Goal: Communication & Community: Answer question/provide support

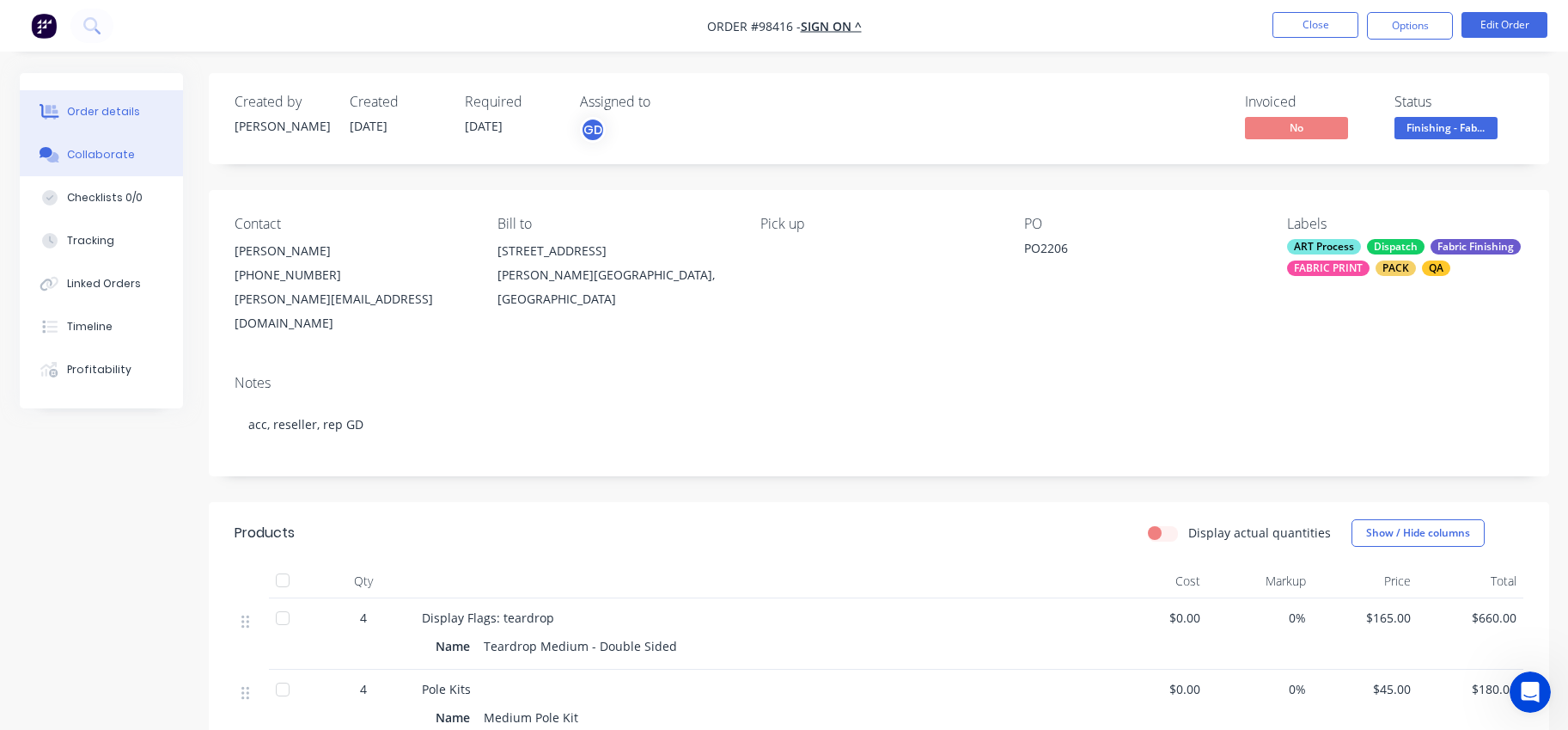
click at [85, 150] on div "Collaborate" at bounding box center [102, 154] width 68 height 15
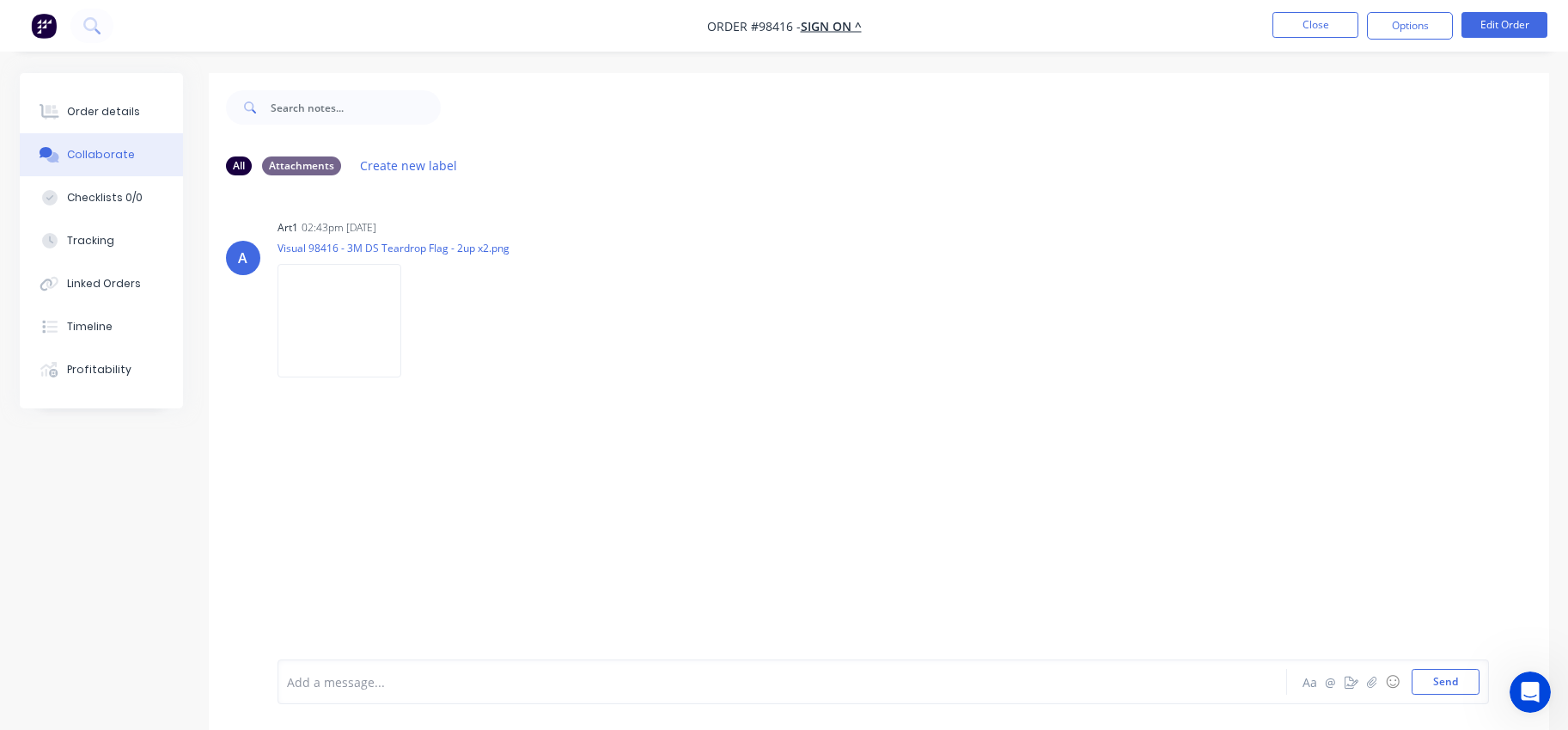
click at [294, 672] on div at bounding box center [735, 681] width 894 height 18
drag, startPoint x: 456, startPoint y: 680, endPoint x: 323, endPoint y: 676, distance: 133.1
click at [323, 676] on div "Client collecting flags tonight" at bounding box center [735, 681] width 894 height 18
click at [288, 679] on span "[PERSON_NAME] needs to collect flags tonight" at bounding box center [420, 681] width 264 height 16
click at [603, 680] on div "15.50hrs: [PERSON_NAME] called. She needs to collect flags tonight" at bounding box center [735, 681] width 894 height 18
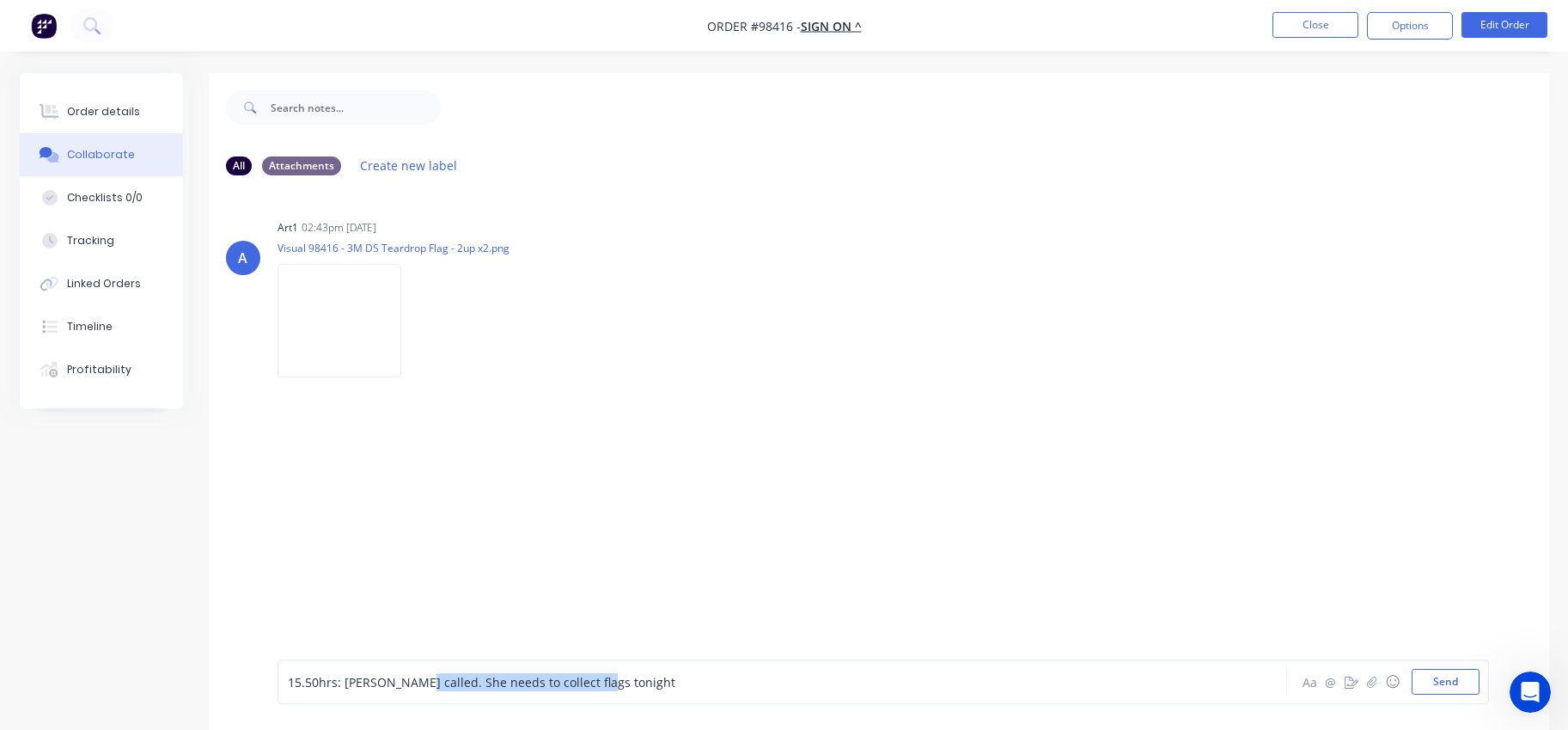
drag, startPoint x: 600, startPoint y: 682, endPoint x: 409, endPoint y: 674, distance: 191.2
click at [409, 674] on div "15.50hrs: [PERSON_NAME] called. She needs to collect flags tonight" at bounding box center [735, 681] width 894 height 18
drag, startPoint x: 477, startPoint y: 681, endPoint x: 425, endPoint y: 677, distance: 52.2
click at [425, 677] on div "15.50hrs: [PERSON_NAME] called. Her client" at bounding box center [735, 681] width 894 height 18
click at [396, 682] on span "15.50hrs: [PERSON_NAME] called. Her client" at bounding box center [414, 681] width 254 height 16
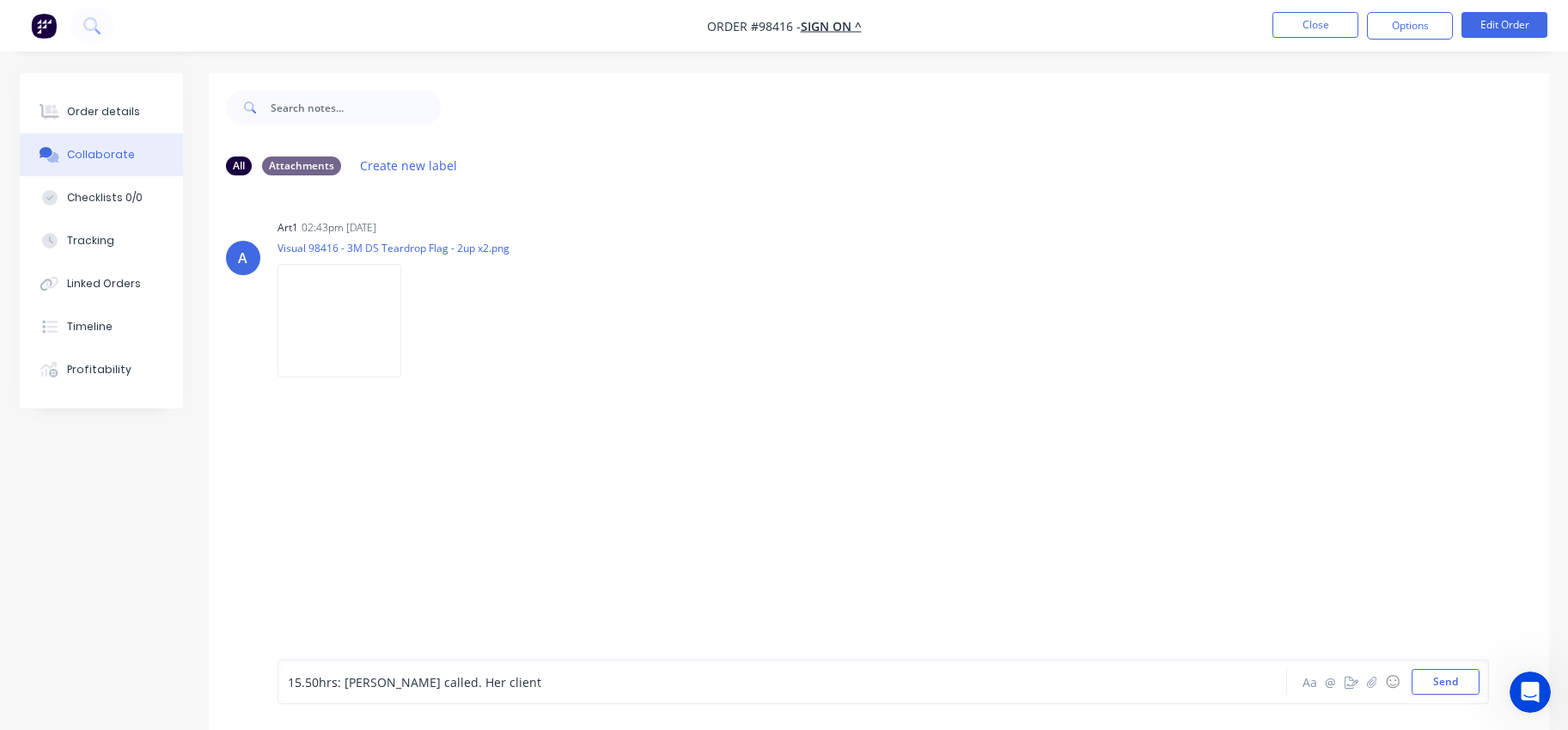
click at [384, 680] on span "15.50hrs: [PERSON_NAME] called. Her client" at bounding box center [414, 681] width 254 height 16
click at [357, 680] on span "15.50hrs: [PERSON_NAME] called. Her client" at bounding box center [414, 681] width 254 height 16
click at [344, 679] on span "15.50hrs: [PERSON_NAME] called. Her client" at bounding box center [414, 681] width 254 height 16
click at [385, 690] on span "15.50hrs: [PERSON_NAME] called. Her client" at bounding box center [416, 681] width 257 height 16
click at [330, 681] on span "15.50hrs: [PERSON_NAME] called. Her client" at bounding box center [416, 681] width 257 height 16
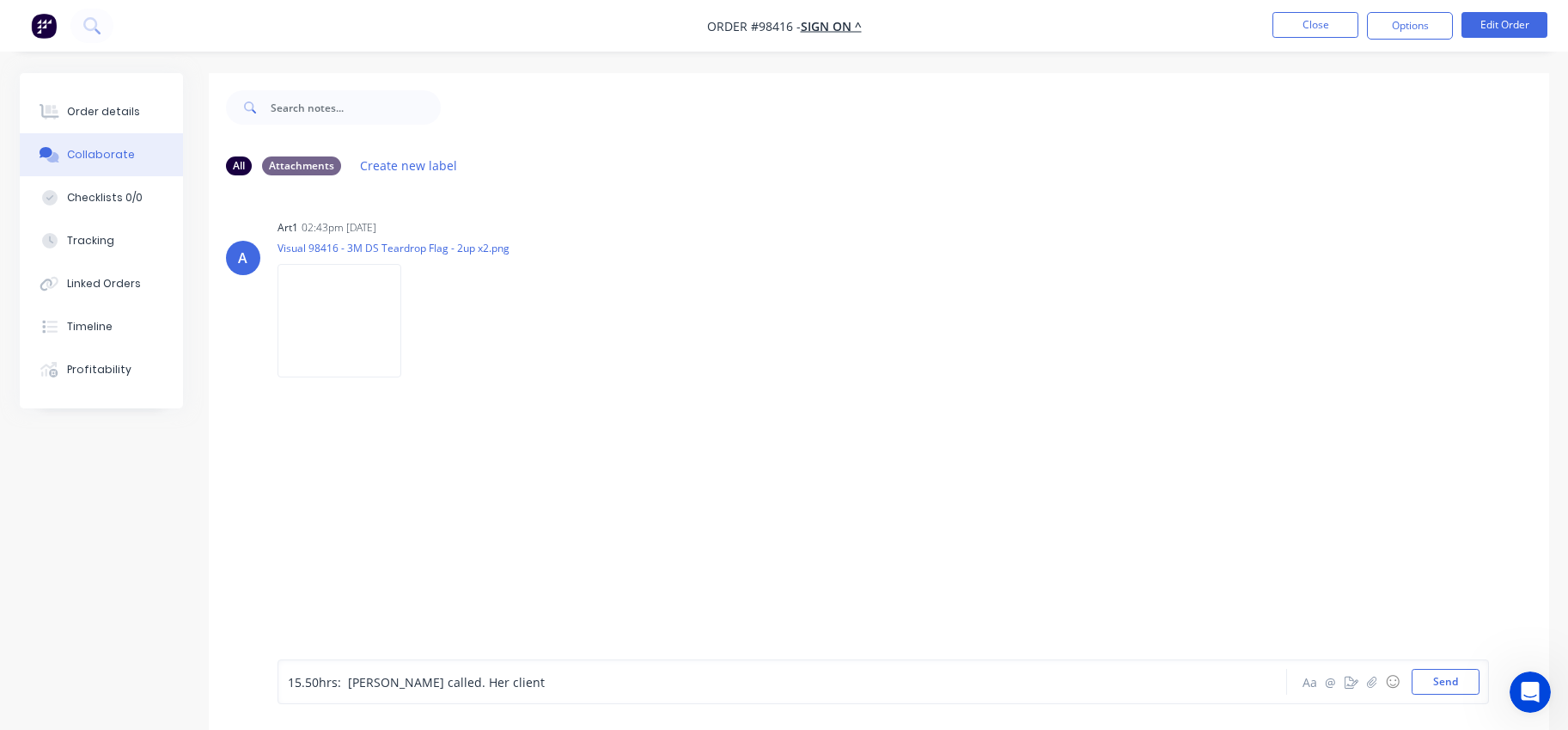
click at [346, 681] on span "15.50hrs: [PERSON_NAME] called. Her client" at bounding box center [416, 681] width 257 height 16
click at [428, 682] on span "15.50hrs: [PERSON_NAME] called. Her client" at bounding box center [414, 681] width 254 height 16
click at [466, 684] on span "15.50hrs: [PERSON_NAME] called. Her client" at bounding box center [414, 681] width 254 height 16
click at [467, 686] on div "15.50hrs: [PERSON_NAME] called. Her client" at bounding box center [735, 681] width 894 height 18
click at [436, 675] on span "15.50hrs: [PERSON_NAME] called. Her client" at bounding box center [414, 681] width 254 height 16
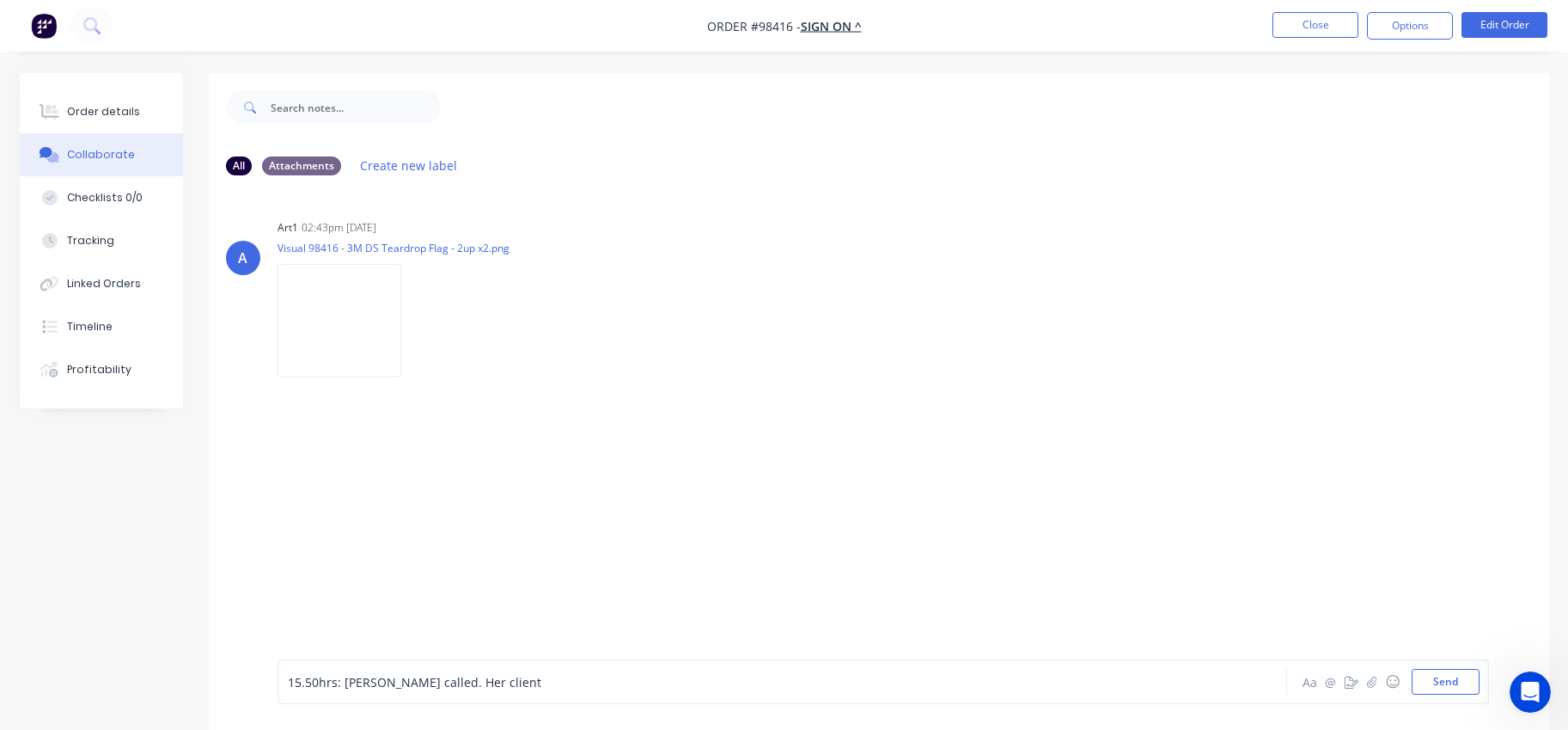
click at [408, 677] on span "15.50hrs: [PERSON_NAME] called. Her client" at bounding box center [414, 681] width 254 height 16
click at [352, 681] on span "15.50hrs: [PERSON_NAME] called. Her client" at bounding box center [414, 681] width 254 height 16
click at [341, 680] on span "15.50hrs: [PERSON_NAME] called. Her client" at bounding box center [414, 681] width 254 height 16
click at [443, 683] on span "15.50hrs: [PERSON_NAME] called. Her client" at bounding box center [414, 681] width 254 height 16
click at [472, 681] on div "15.50hrs: [PERSON_NAME] called. Her client" at bounding box center [735, 681] width 894 height 18
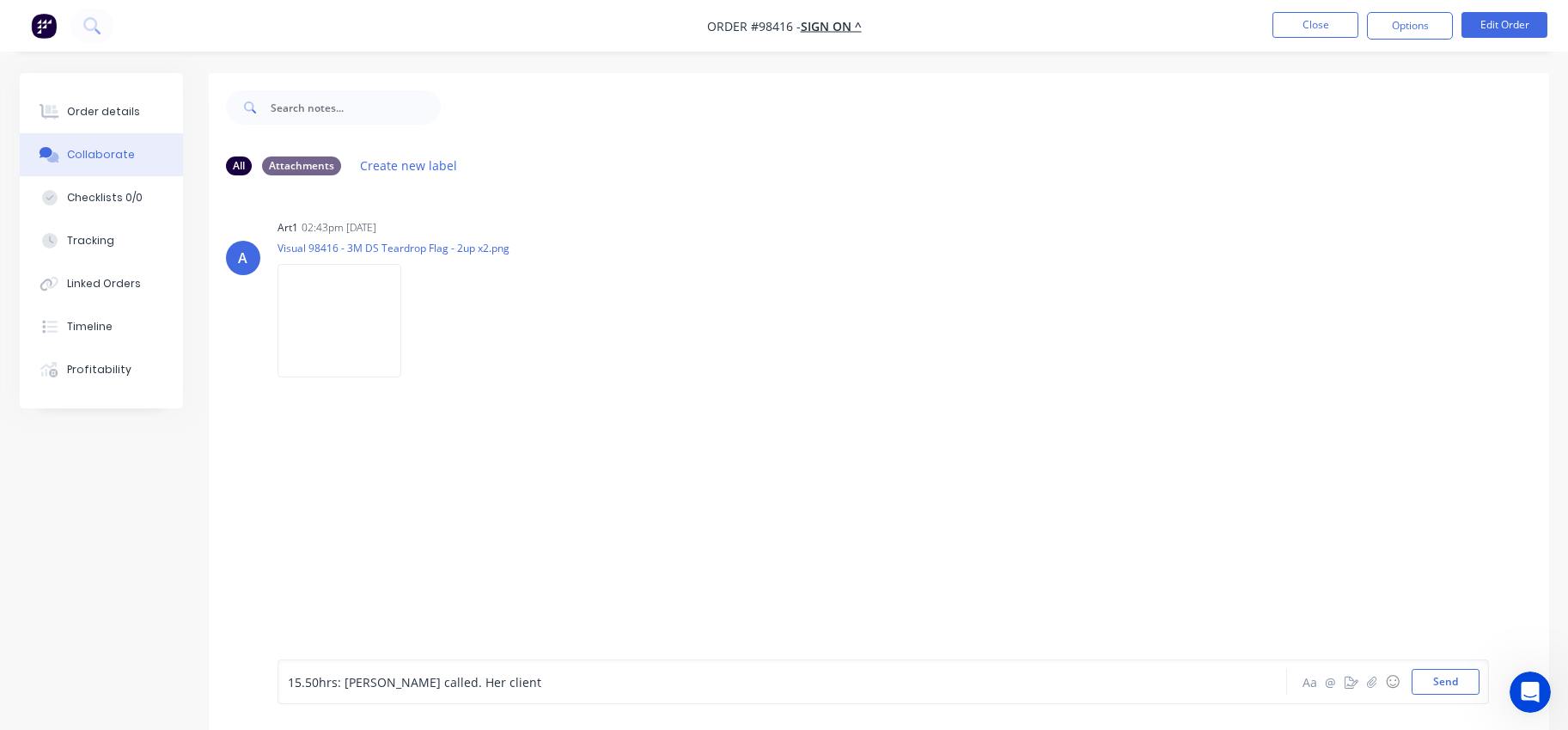
click at [344, 678] on span "15.50hrs: [PERSON_NAME] called. Her client" at bounding box center [414, 681] width 254 height 16
click at [487, 688] on div "15.50hrs: [PERSON_NAME] called. Her client" at bounding box center [735, 681] width 894 height 18
click at [436, 672] on div "15.50hrs: [PERSON_NAME] called. Her client" at bounding box center [735, 681] width 894 height 18
click at [450, 683] on span "15.50hrs: [PERSON_NAME] called. Her client" at bounding box center [414, 681] width 254 height 16
click at [465, 681] on span "15.50hrs: [PERSON_NAME] called. Her client" at bounding box center [414, 681] width 254 height 16
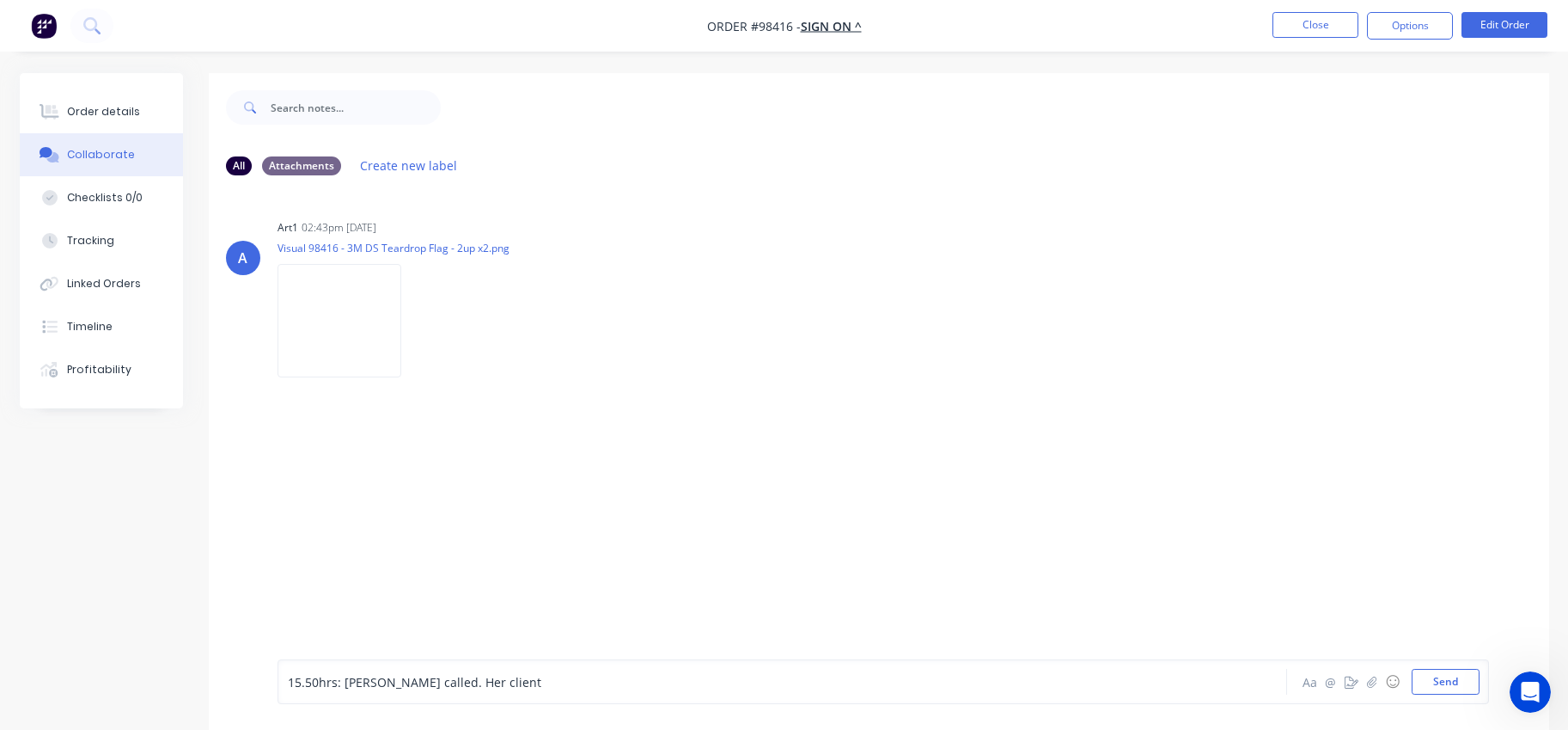
click at [451, 679] on span "15.50hrs: [PERSON_NAME] called. Her client" at bounding box center [414, 681] width 254 height 16
click at [461, 680] on span "15.50hrs: [PERSON_NAME] called. Her client" at bounding box center [414, 681] width 254 height 16
click at [424, 675] on span "15.50hrs: [PERSON_NAME] called. Her client" at bounding box center [414, 681] width 254 height 16
click at [409, 675] on span "15.50hrs: [PERSON_NAME] called. Her client" at bounding box center [414, 681] width 254 height 16
click at [342, 678] on span "15.50hrs: [PERSON_NAME] called. Her client" at bounding box center [414, 681] width 254 height 16
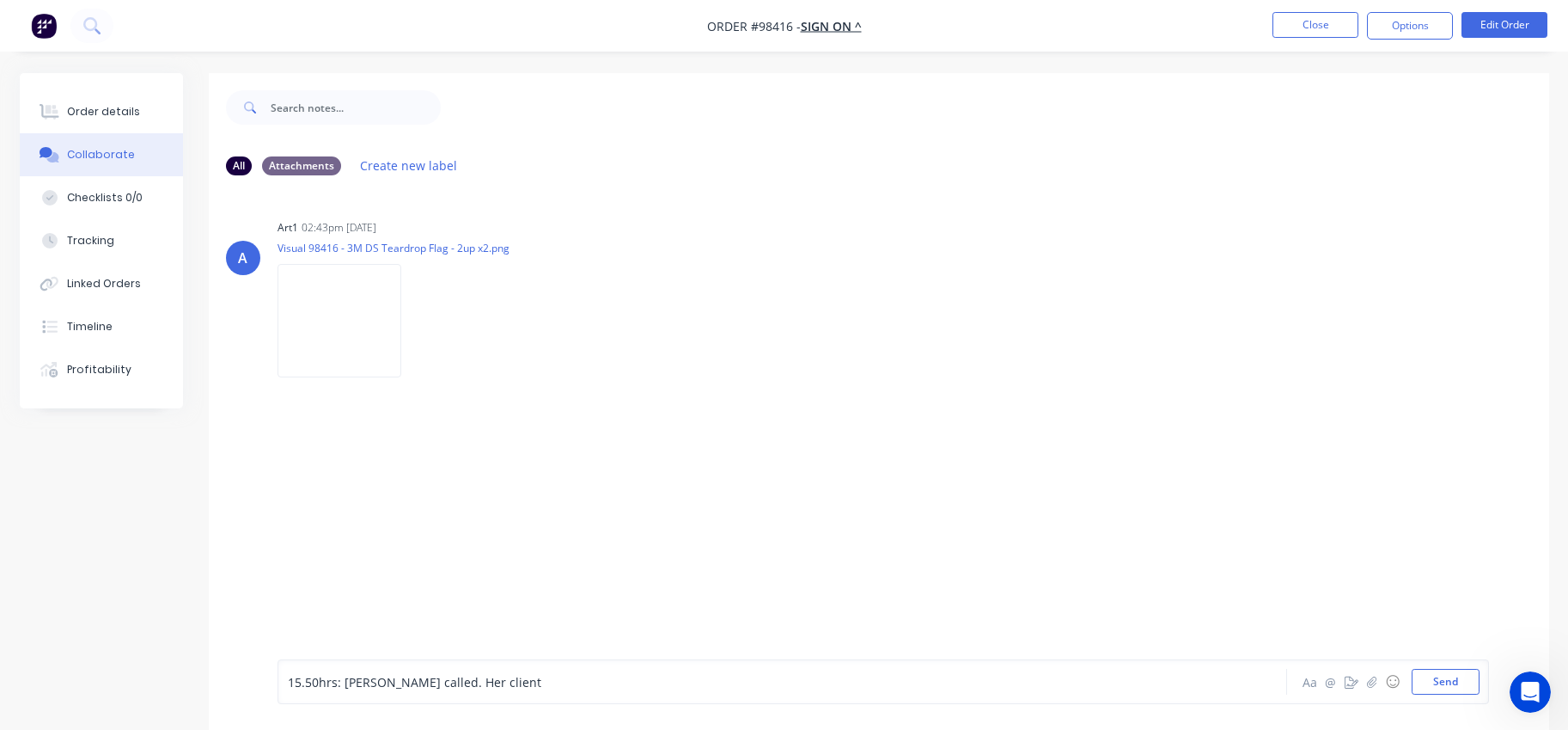
click at [336, 674] on span "15.50hrs: [PERSON_NAME] called. Her client" at bounding box center [414, 681] width 254 height 16
click at [476, 679] on div "15.50hrs: [PERSON_NAME] called. Her client" at bounding box center [735, 681] width 894 height 18
click at [378, 676] on span "15.50hrs: [PERSON_NAME] called. Her client needs these" at bounding box center [451, 681] width 327 height 16
click at [341, 681] on span "15.50hrs: [PERSON_NAME] called. Her client needs these" at bounding box center [451, 681] width 327 height 16
click at [564, 681] on div "15.50hrs: [PERSON_NAME] called. Her client needs these" at bounding box center [735, 681] width 894 height 18
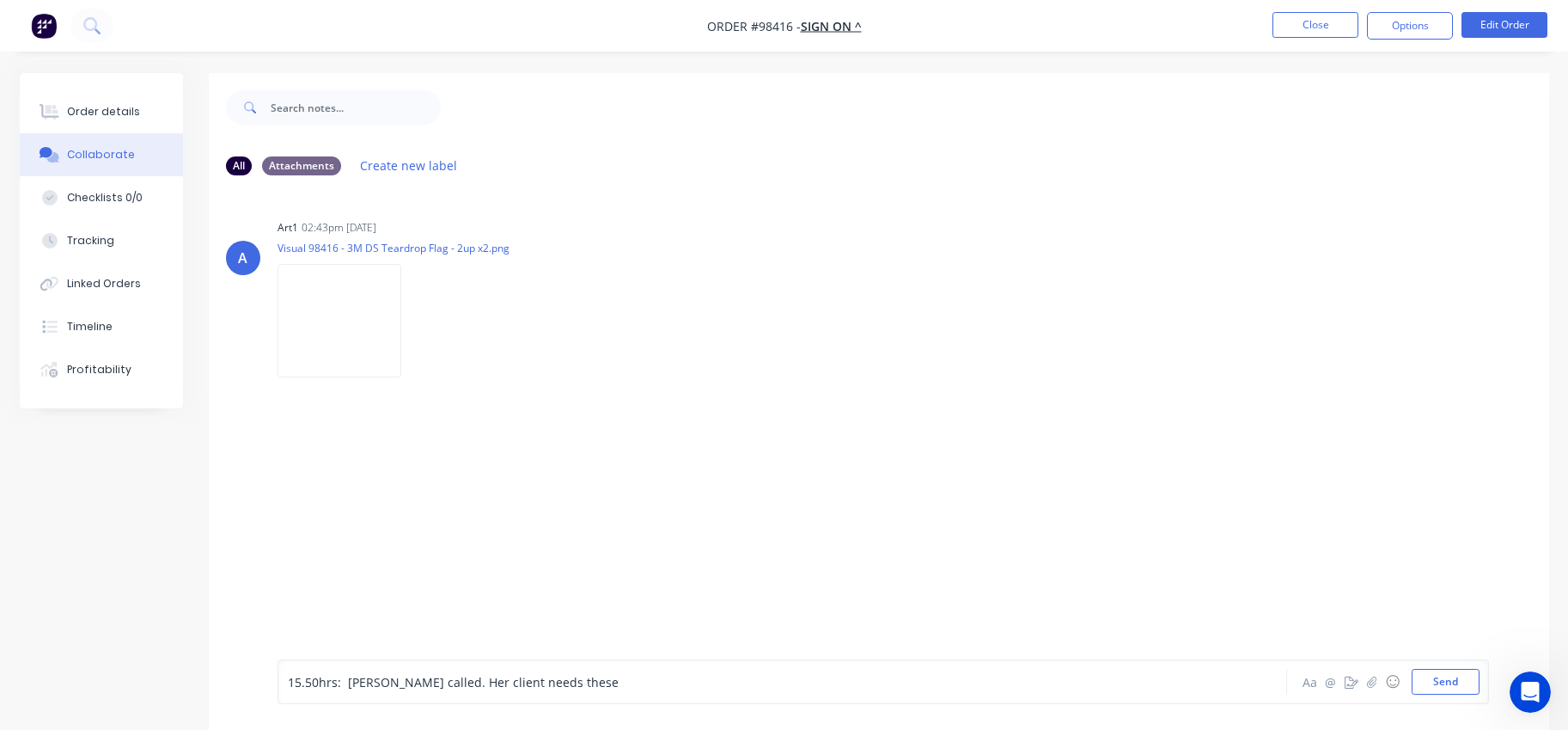
click at [557, 681] on div "15.50hrs: [PERSON_NAME] called. Her client needs these" at bounding box center [735, 681] width 894 height 18
click at [553, 678] on div "15.50hrs: [PERSON_NAME] called. Her client needs these" at bounding box center [735, 681] width 894 height 18
click at [535, 687] on span "15.50hrs: [PERSON_NAME] called. Her client needs these" at bounding box center [453, 681] width 331 height 16
click at [548, 683] on div "15.50hrs: [PERSON_NAME] called. Her client needs these" at bounding box center [735, 681] width 894 height 18
click at [512, 681] on span "15.50hrs: [PERSON_NAME] called. Her client needs these" at bounding box center [453, 681] width 331 height 16
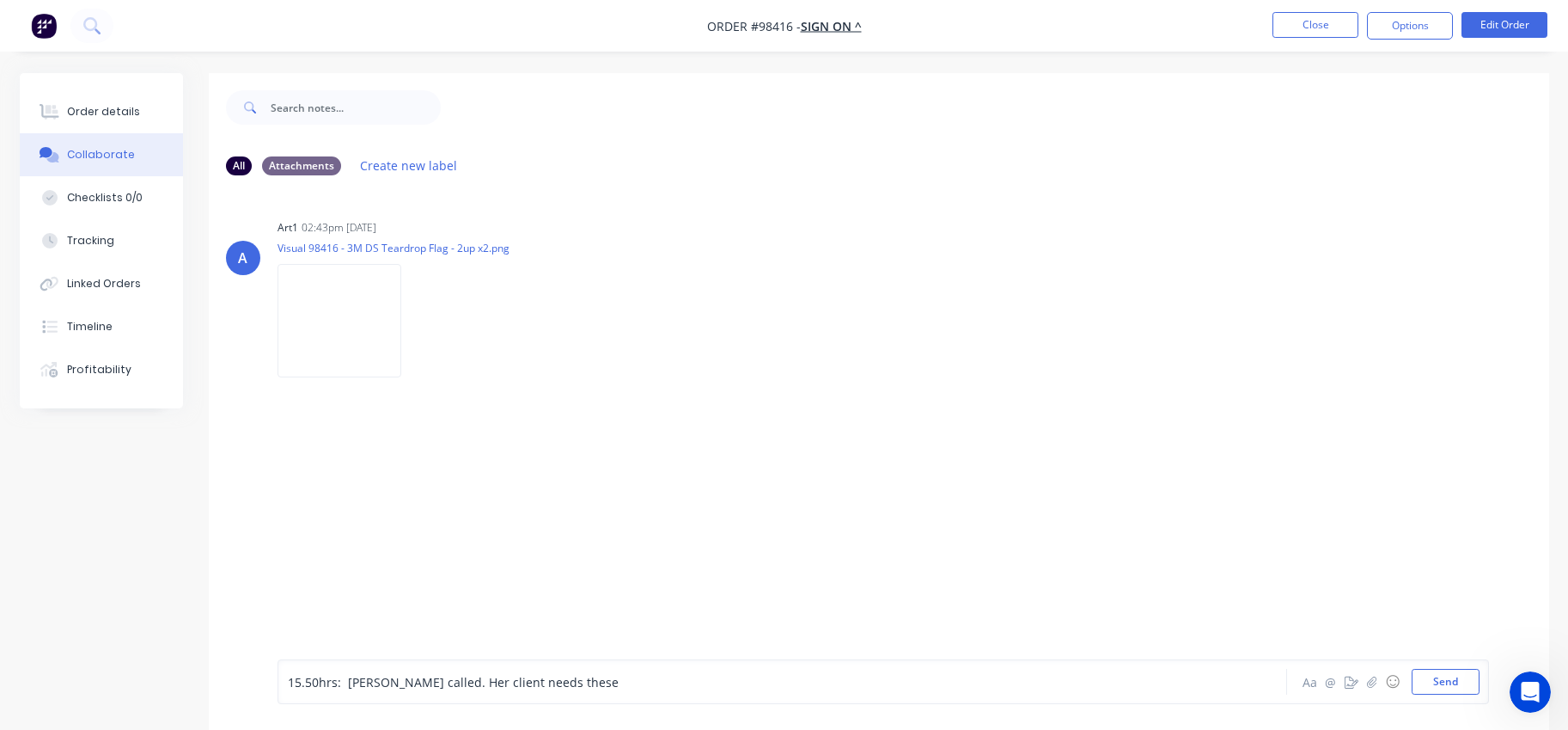
click at [584, 684] on div "15.50hrs: [PERSON_NAME] called. Her client needs these" at bounding box center [735, 681] width 894 height 18
click at [416, 673] on span "15.50hrs: [PERSON_NAME] called. Her client is expecting them tonight." at bounding box center [493, 681] width 411 height 16
click at [569, 678] on span "15.50hrs: [PERSON_NAME] called. Her client is expecting them tonight." at bounding box center [493, 681] width 411 height 16
click at [1465, 686] on button "Send" at bounding box center [1446, 681] width 68 height 26
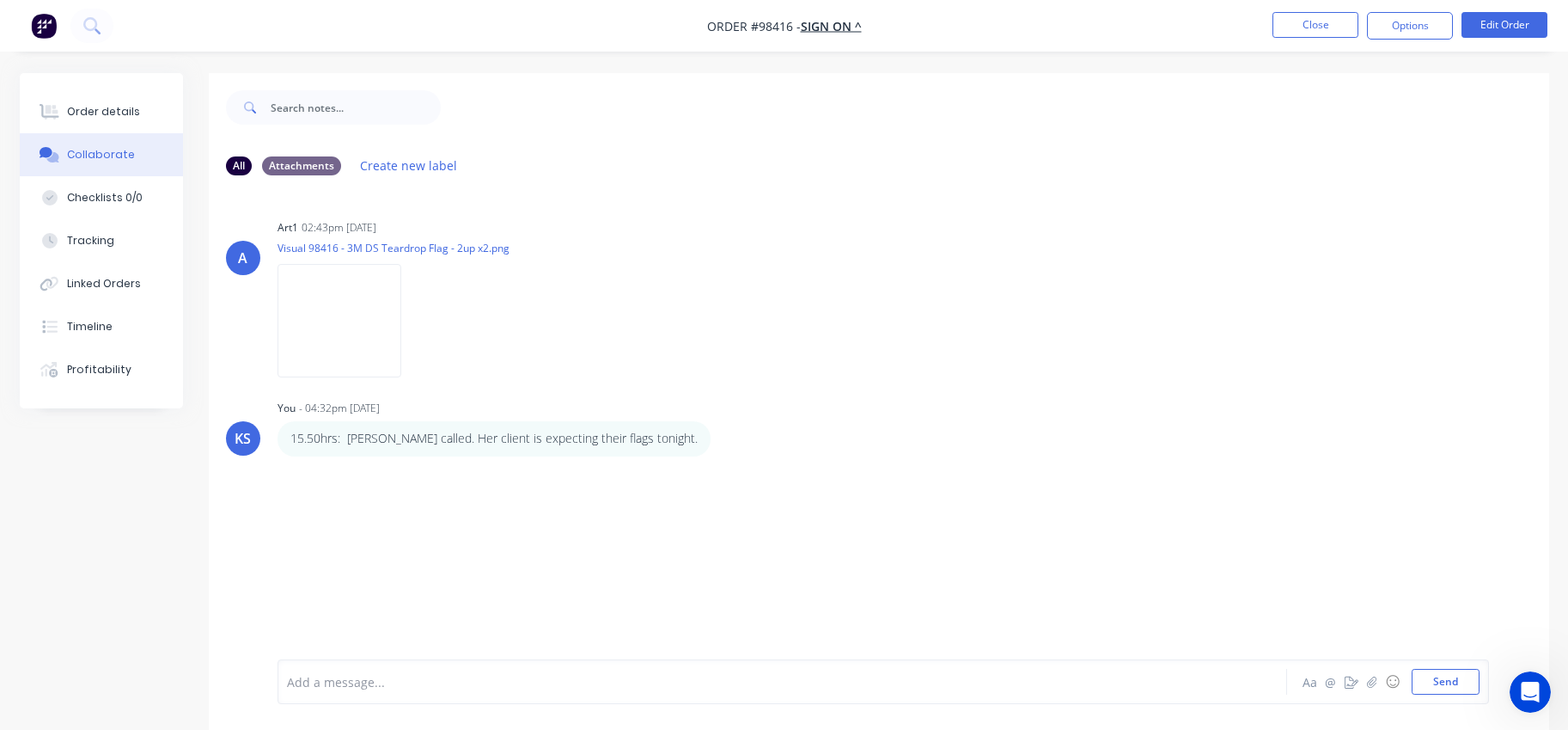
click at [373, 685] on div at bounding box center [735, 681] width 894 height 18
click at [340, 559] on div "A art1 02:43pm [DATE] Visual 98416 - 3M DS Teardrop Flag - 2up x2.png Labels Do…" at bounding box center [878, 423] width 1341 height 470
click at [326, 682] on div at bounding box center [735, 681] width 894 height 18
click at [302, 679] on div at bounding box center [735, 681] width 894 height 18
click at [289, 681] on div at bounding box center [735, 681] width 894 height 18
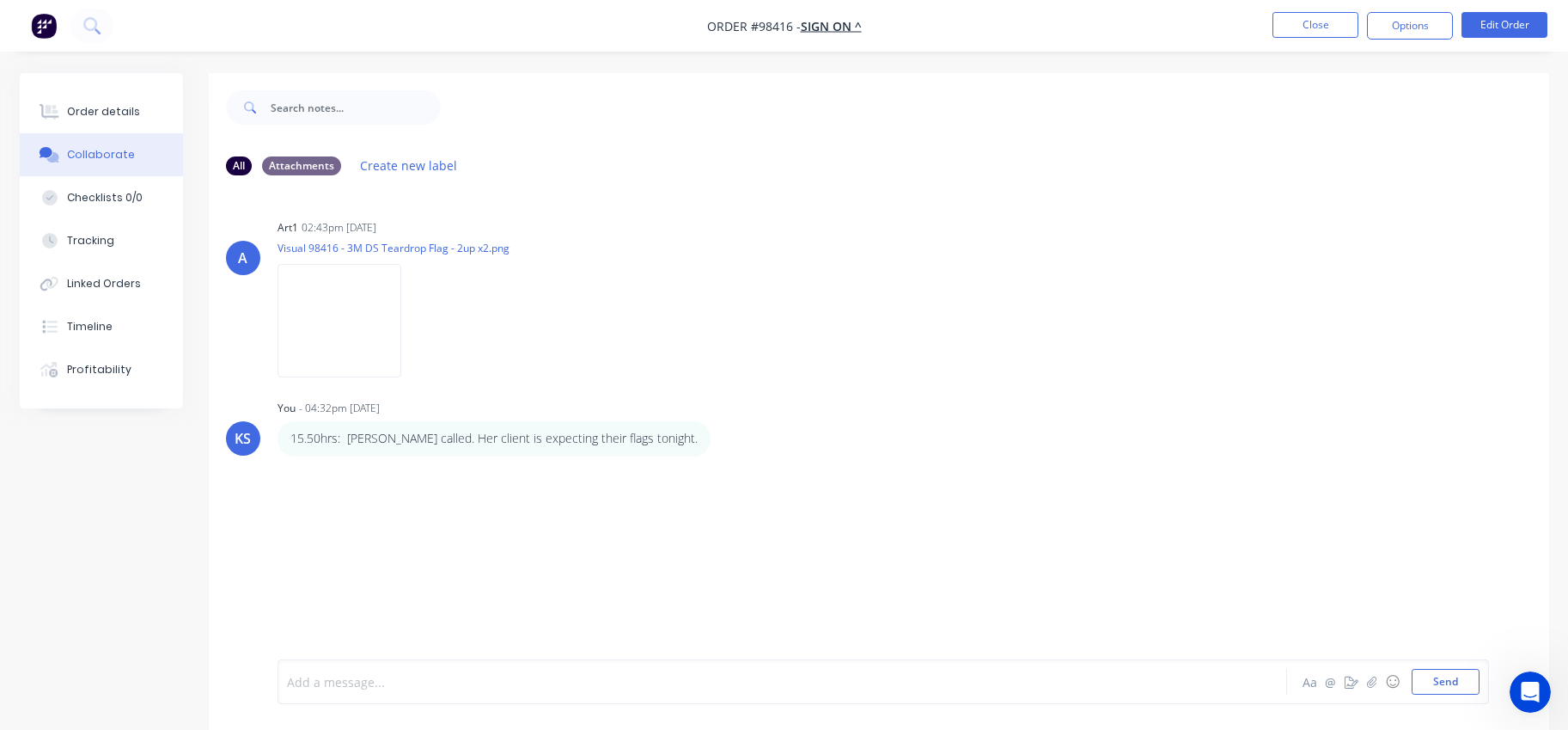
click at [304, 681] on div at bounding box center [735, 681] width 894 height 18
click at [291, 680] on div at bounding box center [735, 681] width 894 height 18
click at [287, 679] on div at bounding box center [734, 681] width 895 height 18
click at [407, 675] on div at bounding box center [735, 681] width 894 height 18
click at [282, 676] on div "Add a message... Aa @ ☺ Send" at bounding box center [884, 681] width 1212 height 45
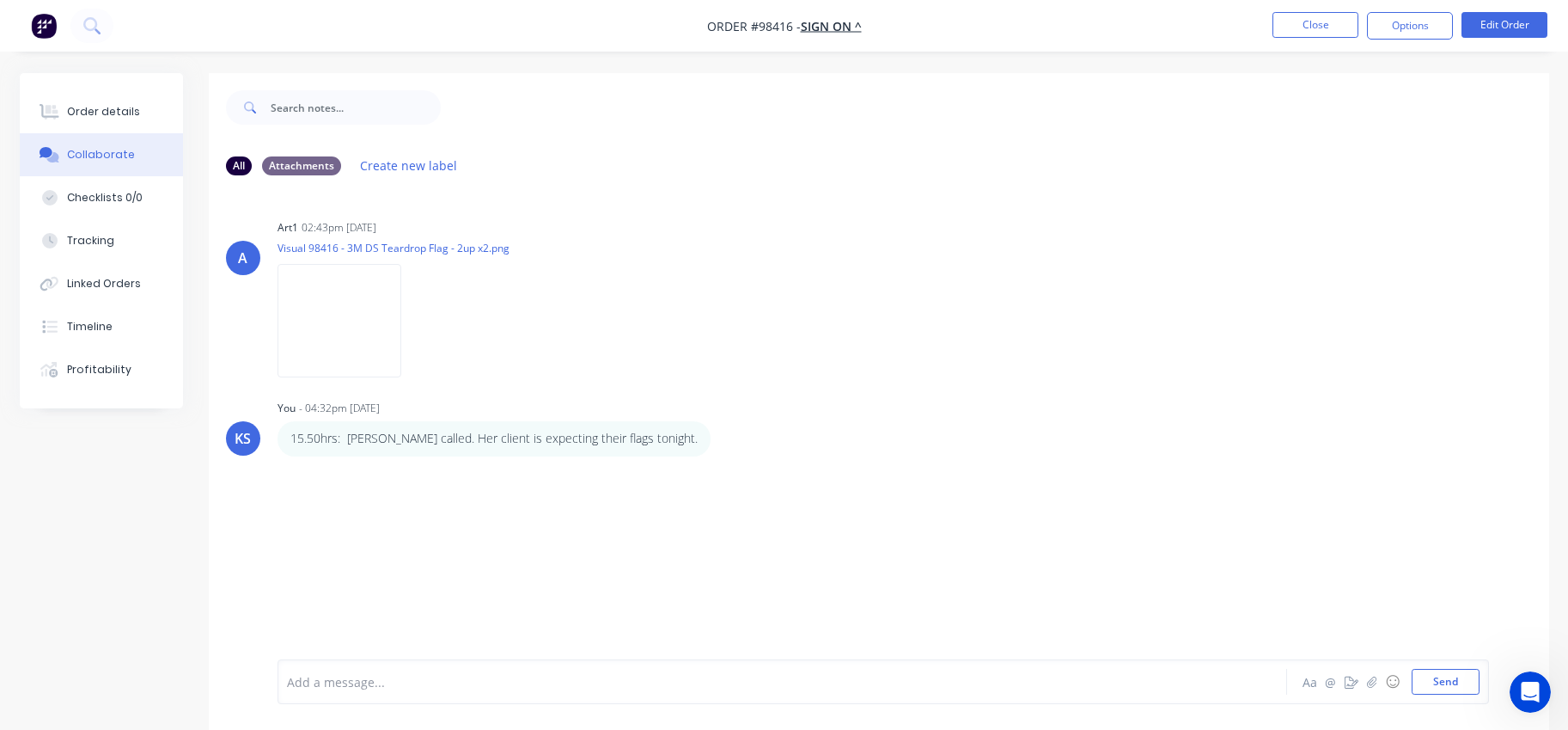
click at [282, 676] on div "Add a message... Aa @ ☺ Send" at bounding box center [884, 681] width 1212 height 45
click at [307, 688] on div at bounding box center [735, 681] width 894 height 18
click at [316, 678] on div at bounding box center [735, 681] width 894 height 18
click at [1293, 34] on button "Close" at bounding box center [1316, 24] width 86 height 26
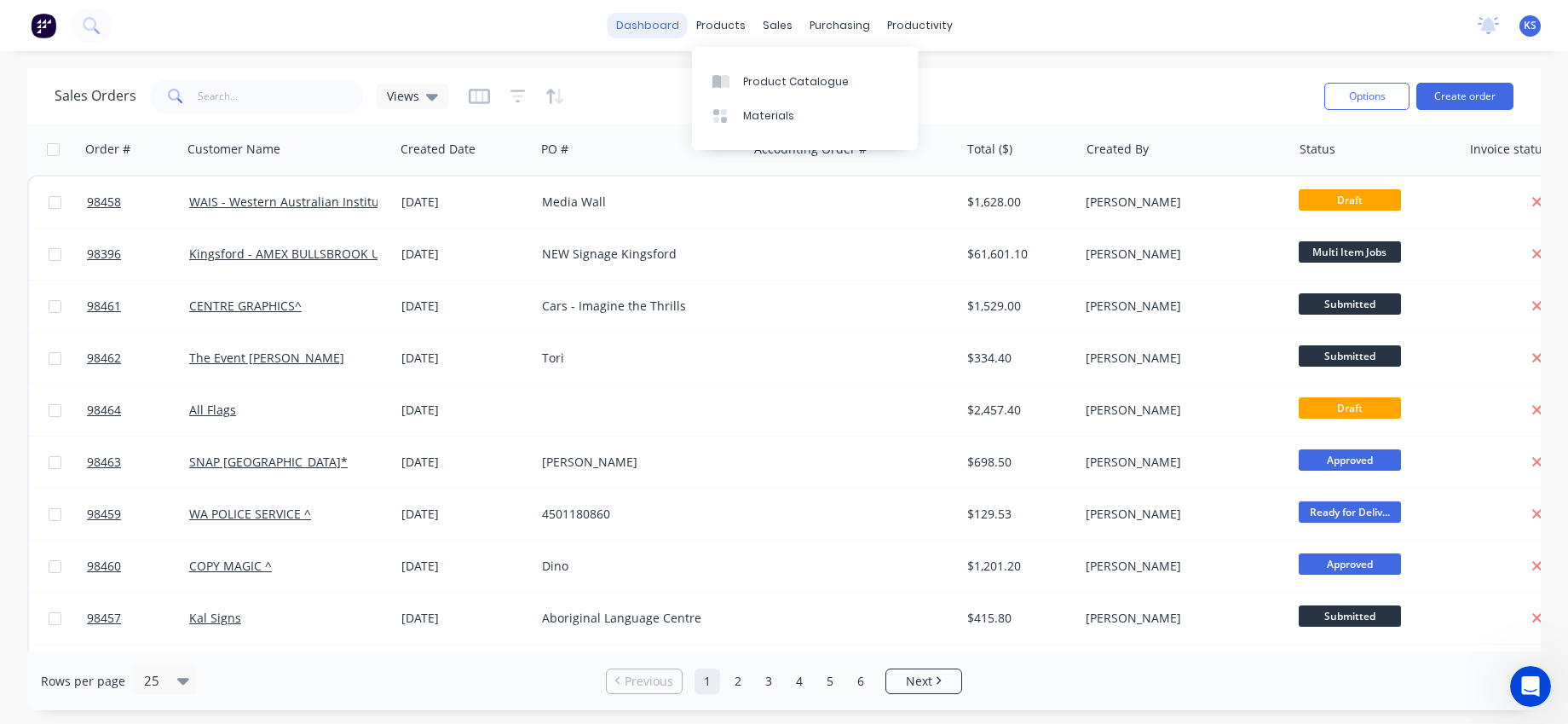
click at [661, 29] on link "dashboard" at bounding box center [648, 25] width 80 height 26
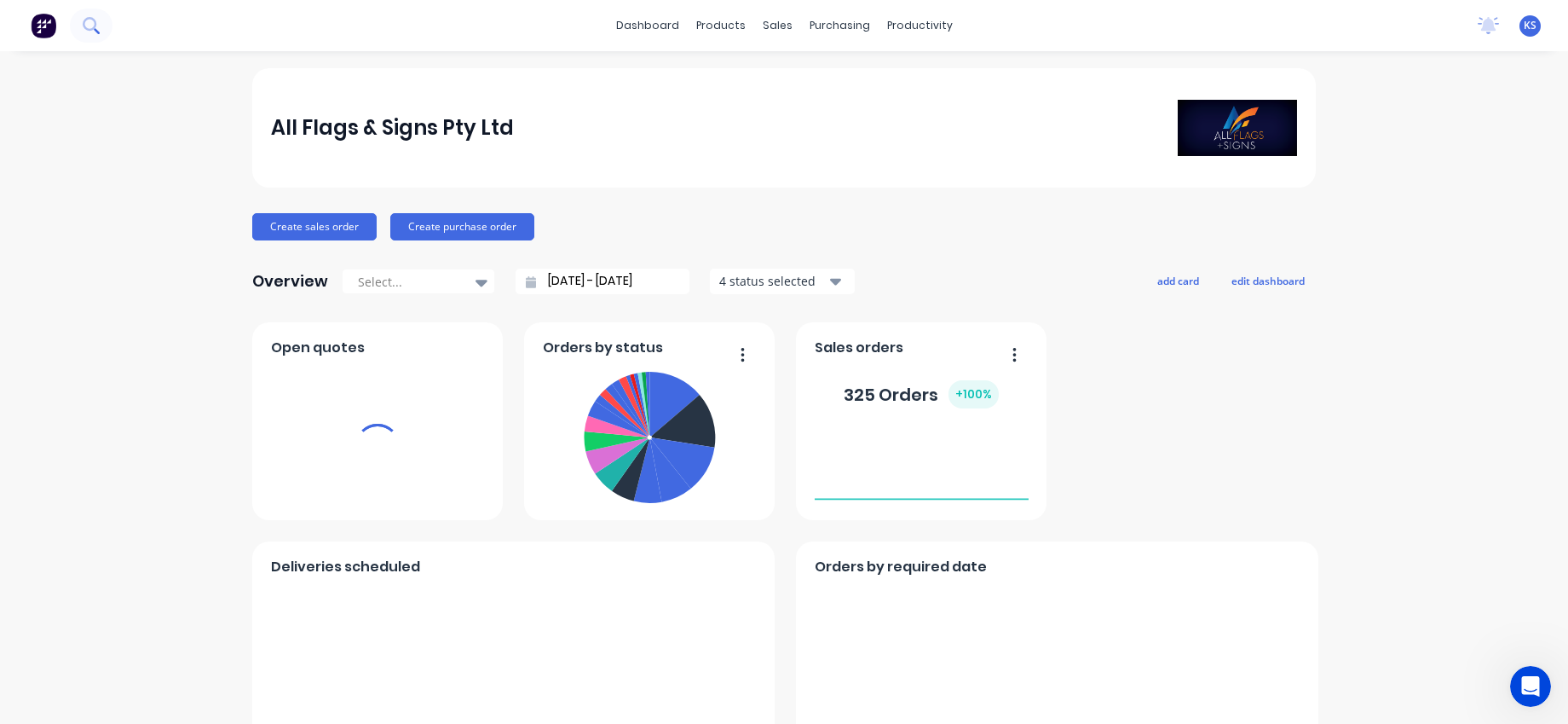
click at [94, 25] on icon at bounding box center [91, 25] width 16 height 16
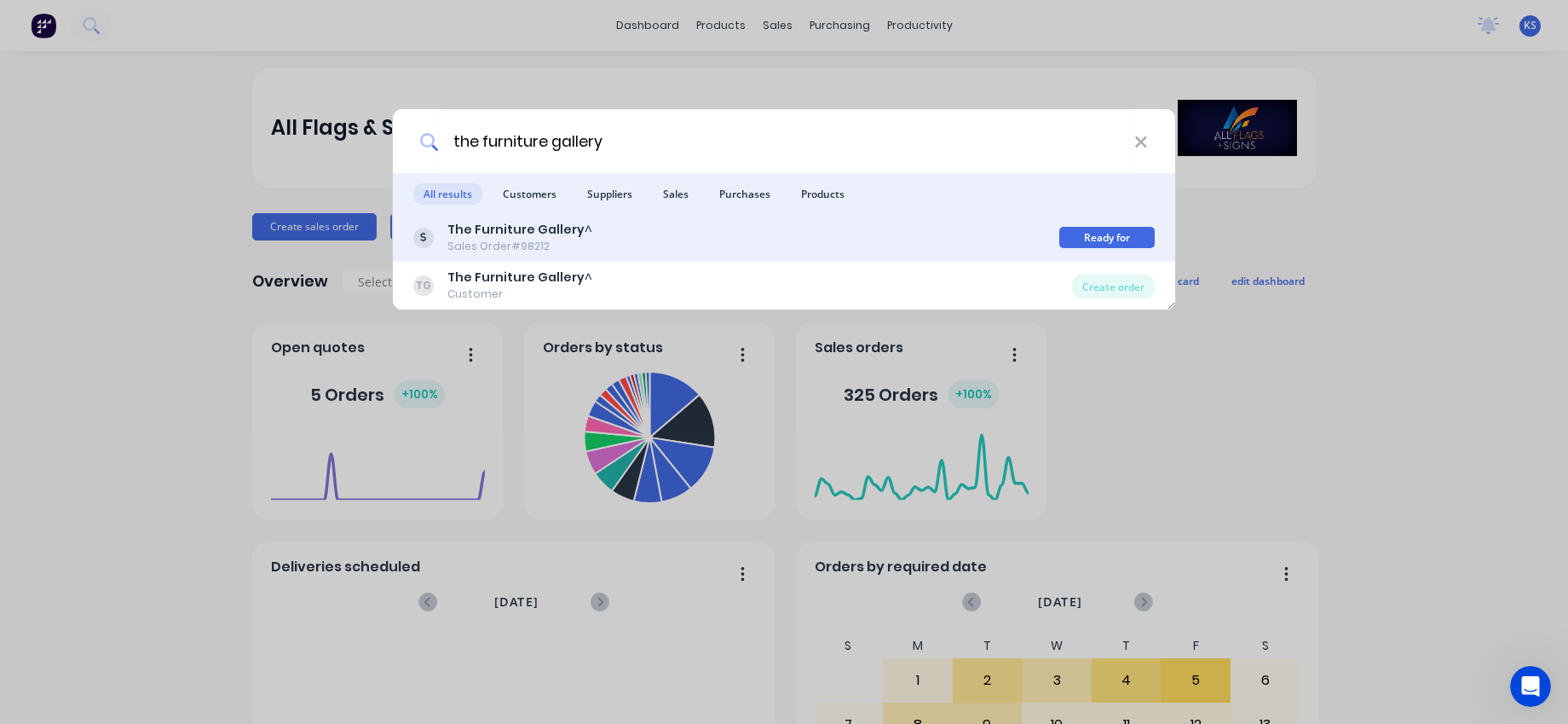
type input "the furniture gallery"
click at [517, 243] on div "Sales Order #98212" at bounding box center [520, 246] width 144 height 15
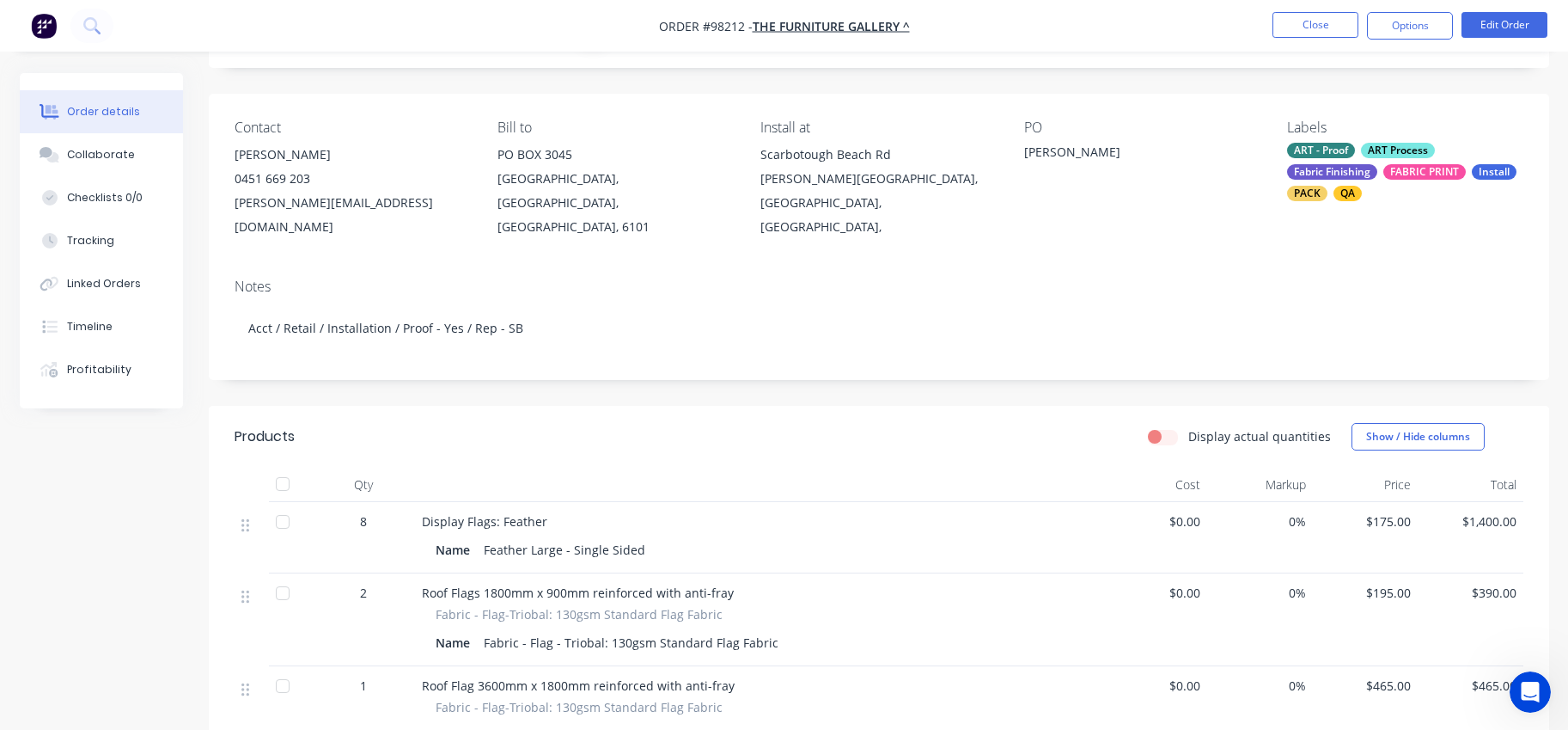
scroll to position [86, 0]
